Goal: Navigation & Orientation: Find specific page/section

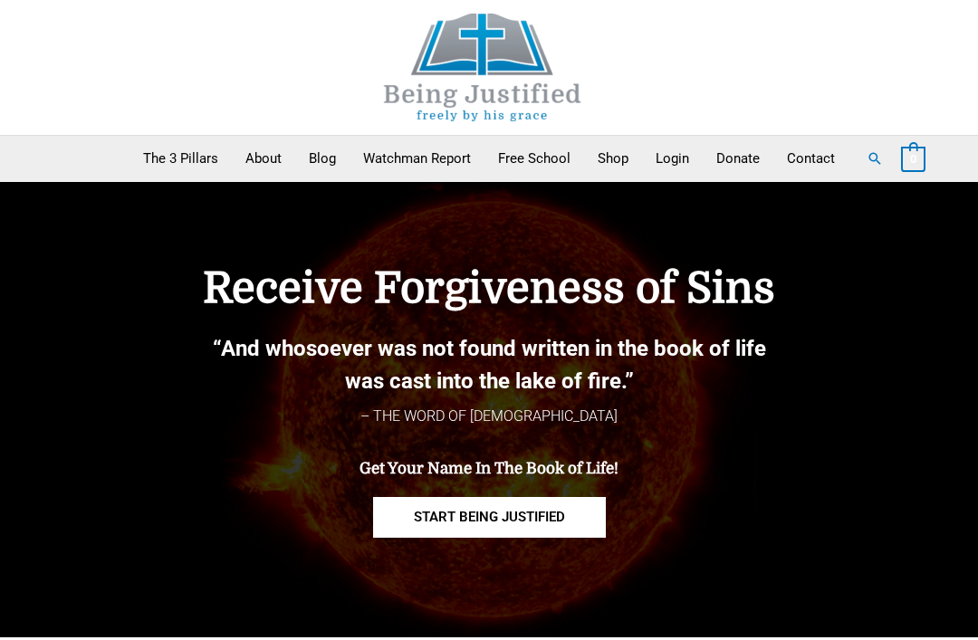
click at [270, 163] on link "About" at bounding box center [263, 158] width 63 height 45
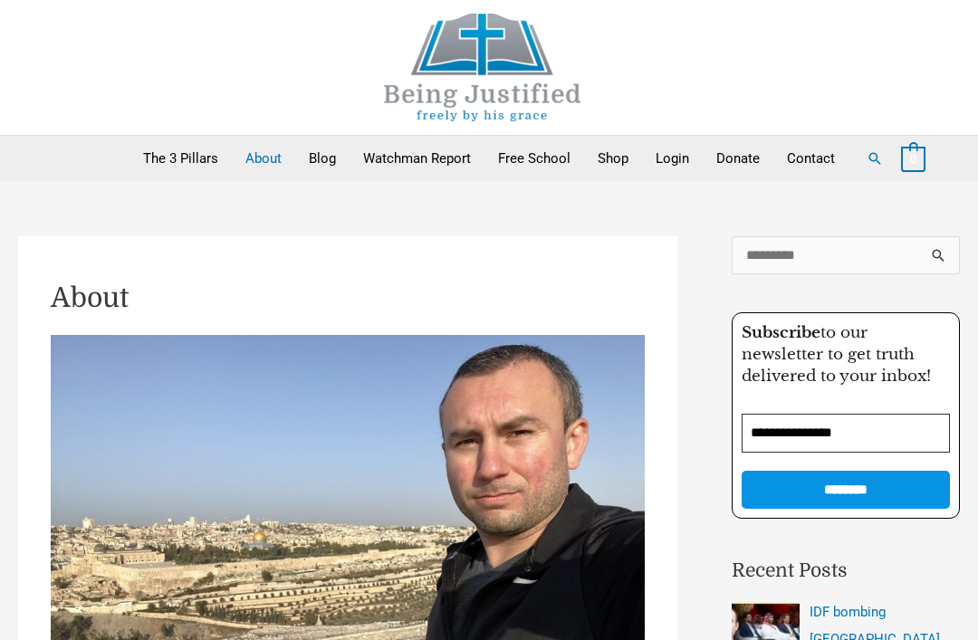
click at [313, 147] on link "Blog" at bounding box center [322, 158] width 54 height 45
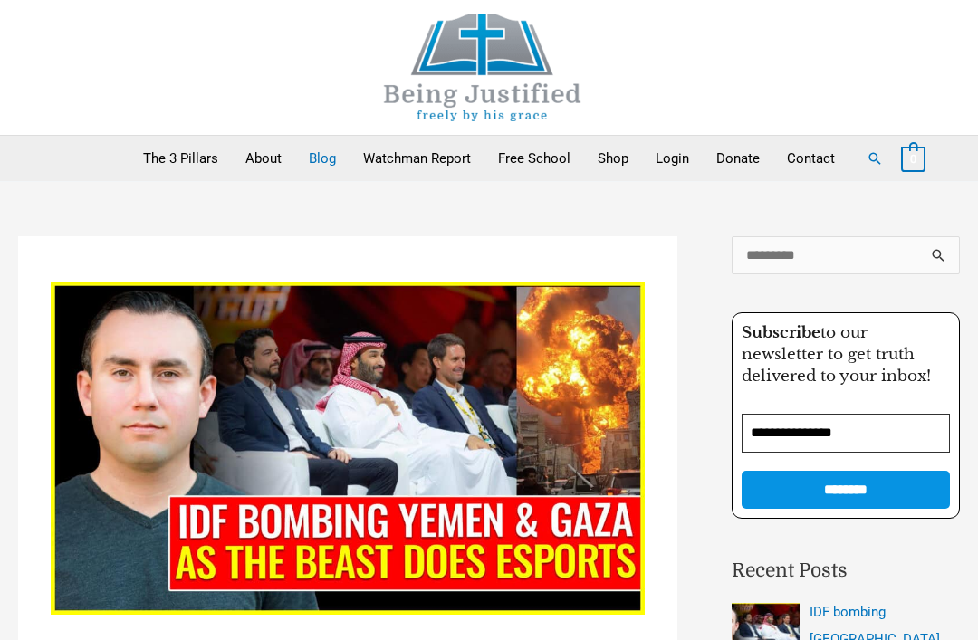
click at [439, 163] on link "Watchman Report" at bounding box center [417, 158] width 135 height 45
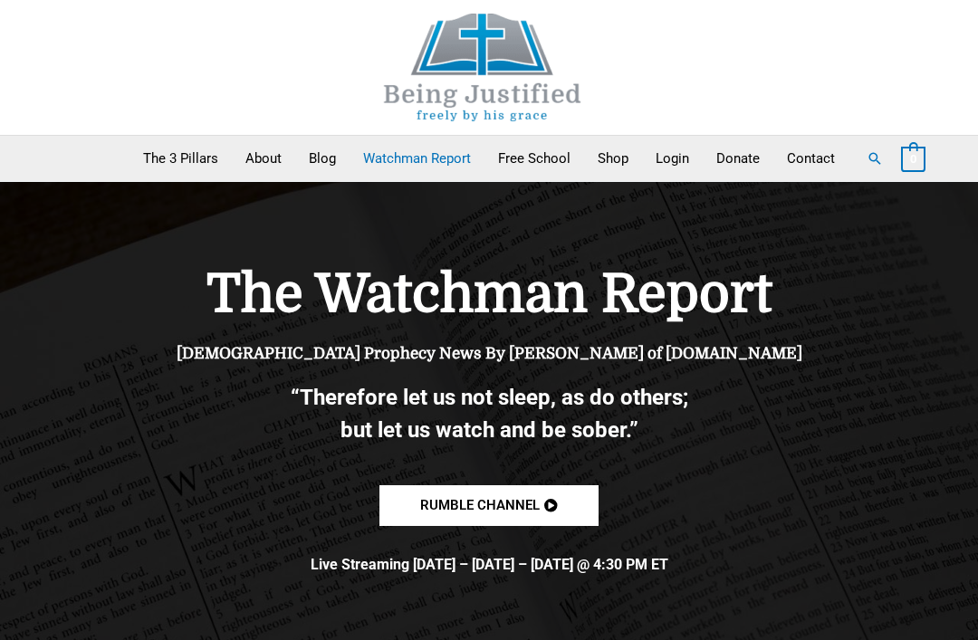
click at [274, 166] on link "About" at bounding box center [263, 158] width 63 height 45
click at [258, 171] on link "About" at bounding box center [263, 158] width 63 height 45
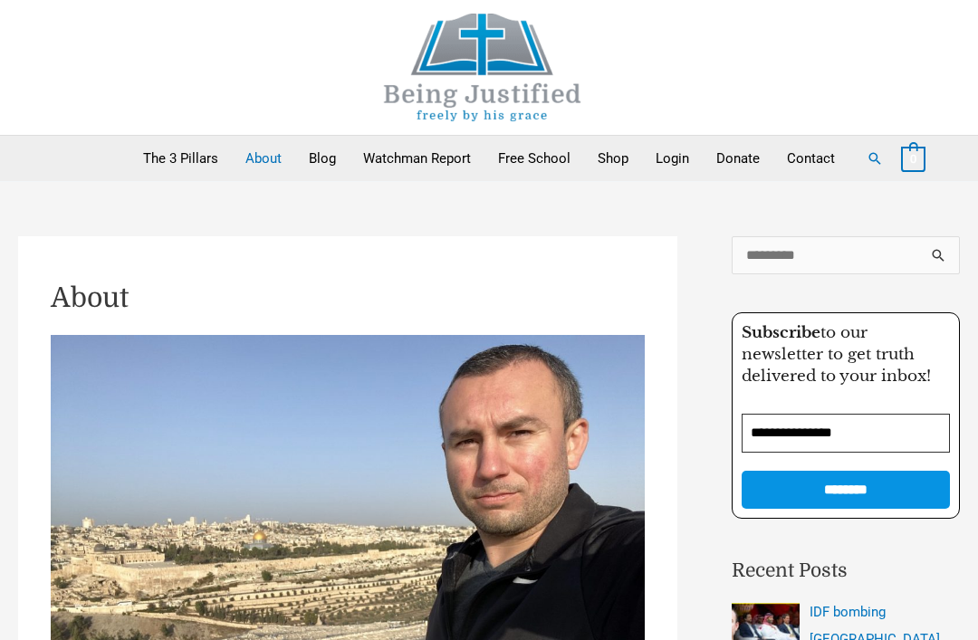
click at [328, 151] on link "Blog" at bounding box center [322, 158] width 54 height 45
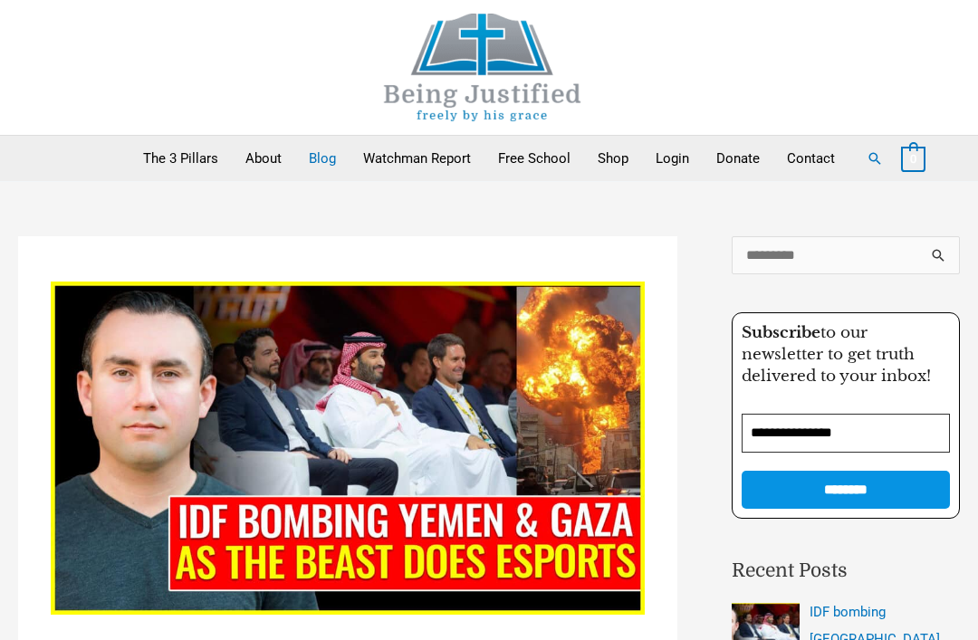
click at [411, 155] on link "Watchman Report" at bounding box center [417, 158] width 135 height 45
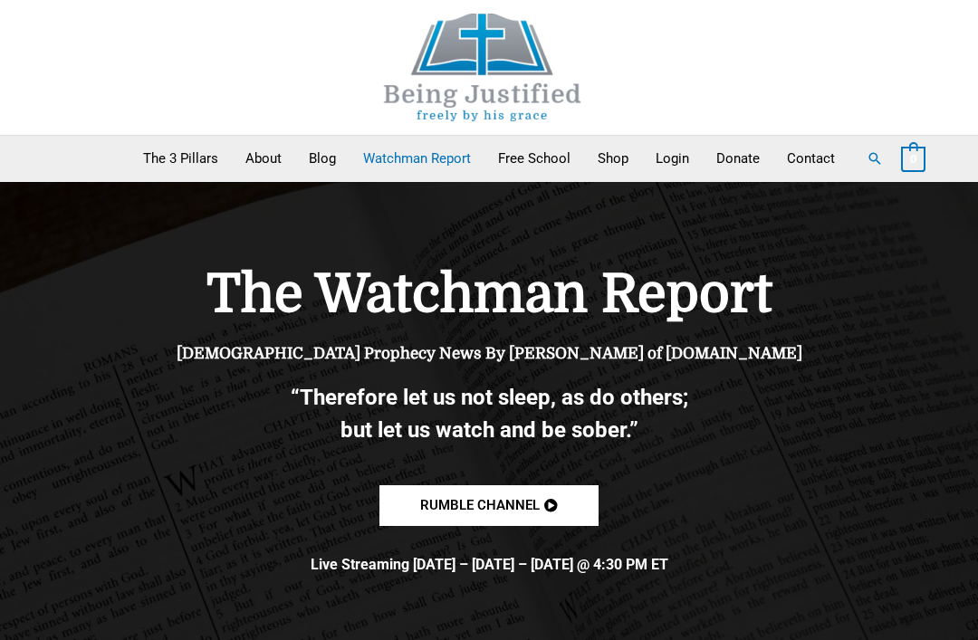
click at [543, 156] on link "Free School" at bounding box center [535, 158] width 100 height 45
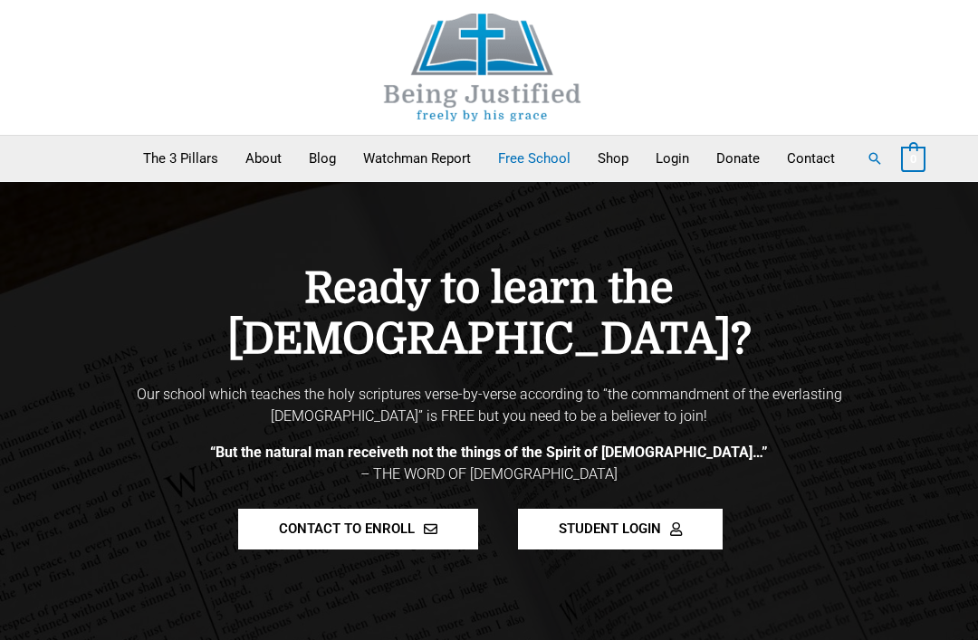
click at [615, 149] on link "Shop" at bounding box center [613, 158] width 58 height 45
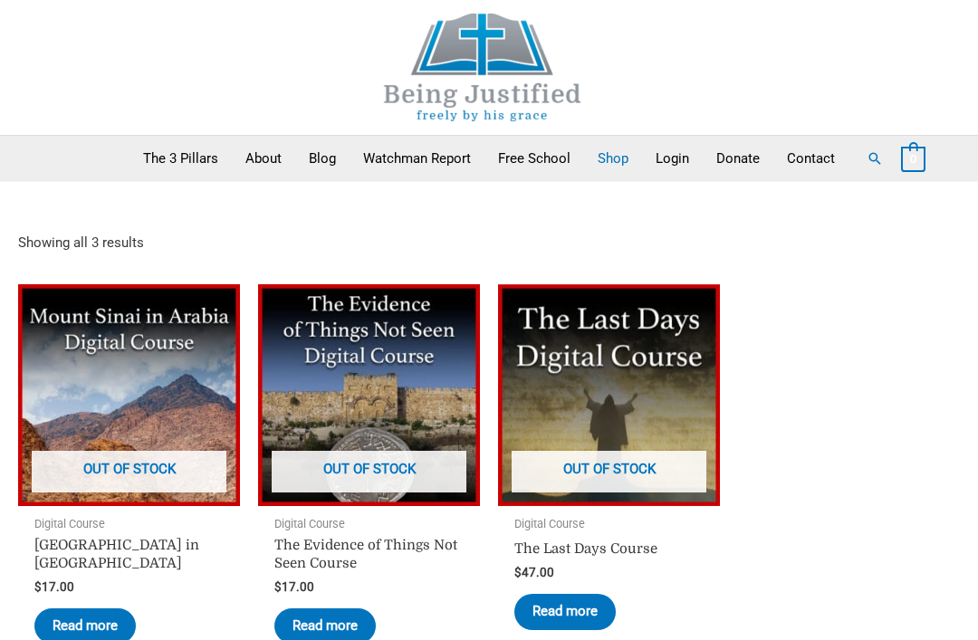
click at [673, 151] on link "Login" at bounding box center [672, 158] width 61 height 45
